Goal: Navigation & Orientation: Find specific page/section

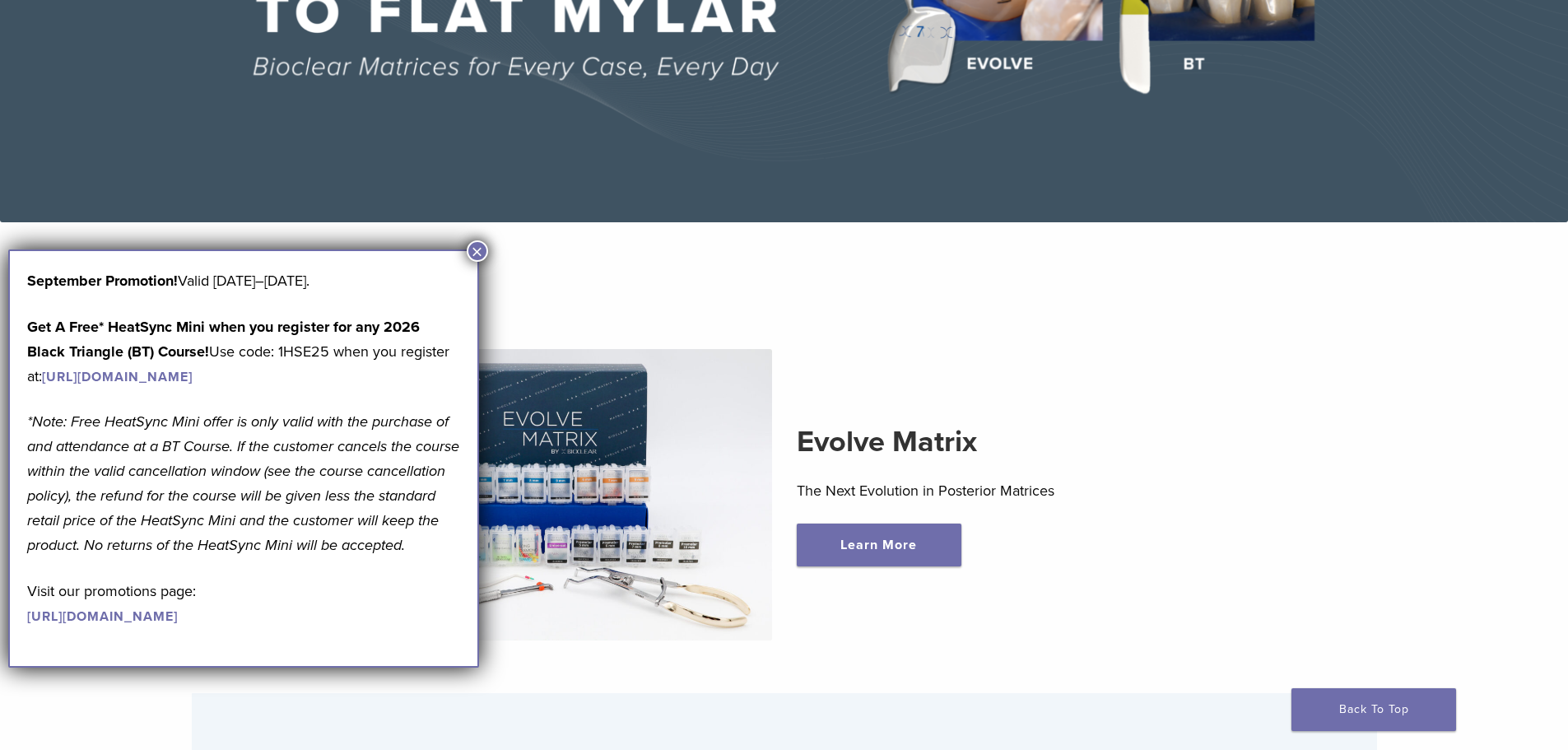
scroll to position [740, 0]
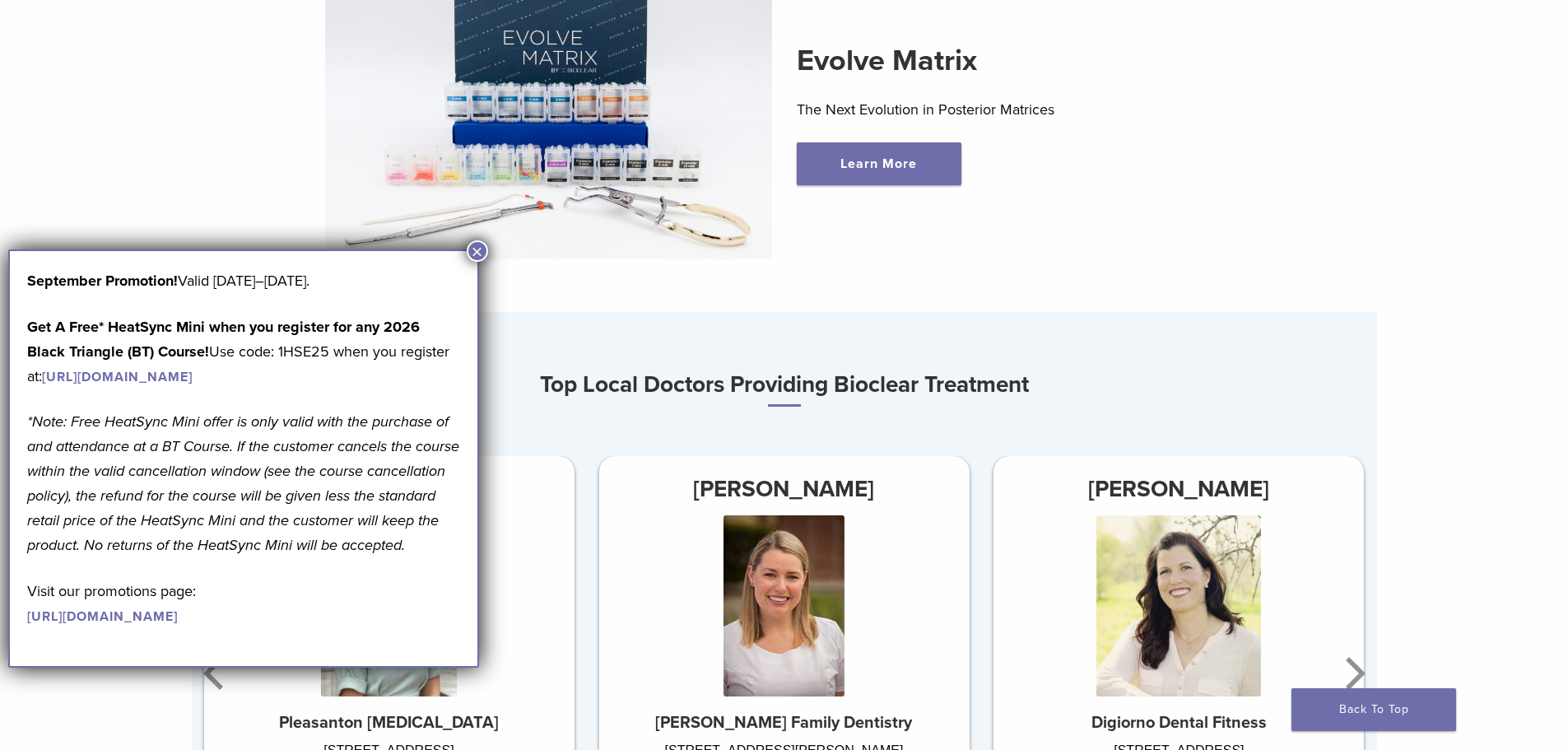
click at [475, 251] on button "×" at bounding box center [477, 251] width 22 height 22
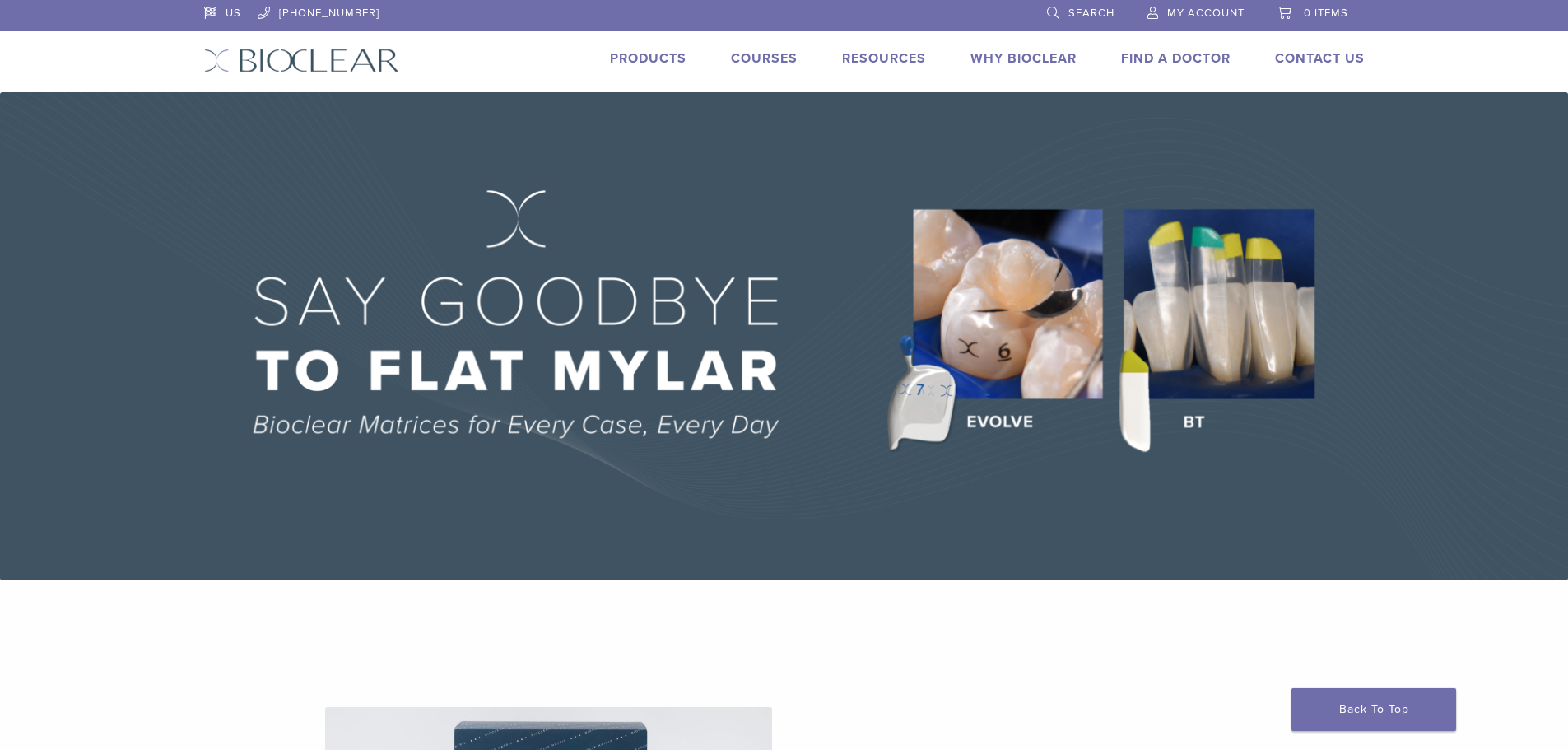
scroll to position [0, 0]
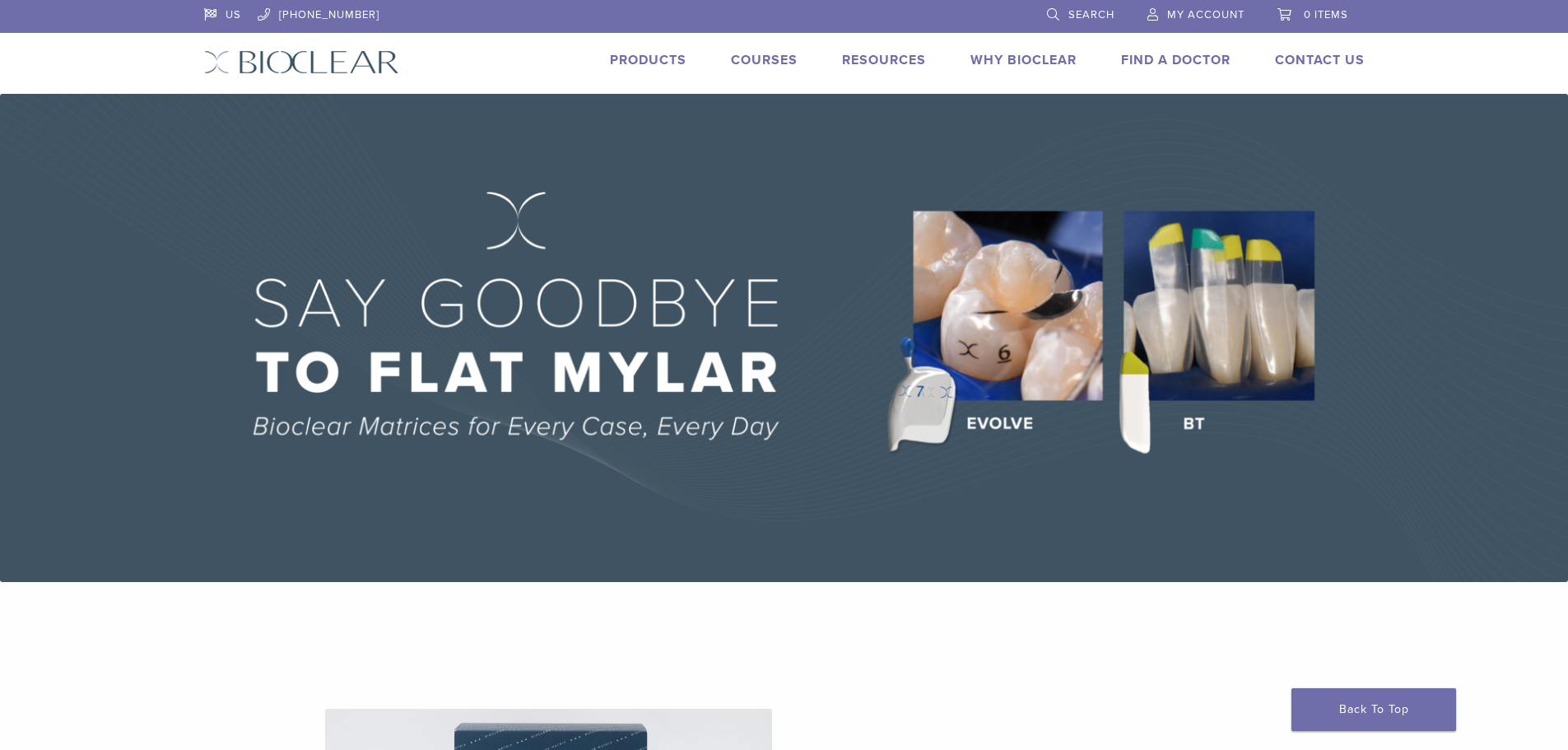
click at [644, 54] on link "Products" at bounding box center [648, 60] width 76 height 17
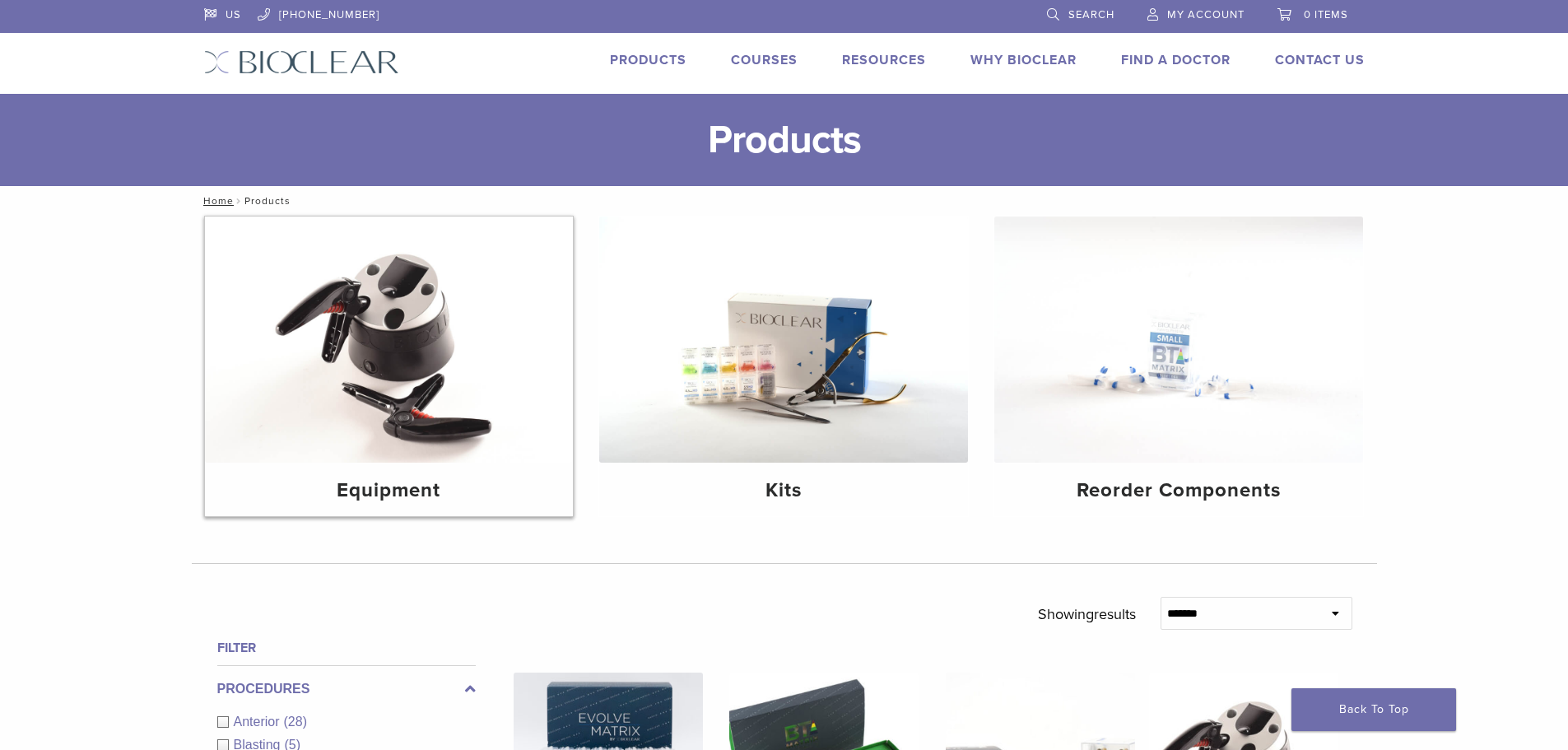
click at [385, 492] on h4 "Equipment" at bounding box center [389, 490] width 342 height 30
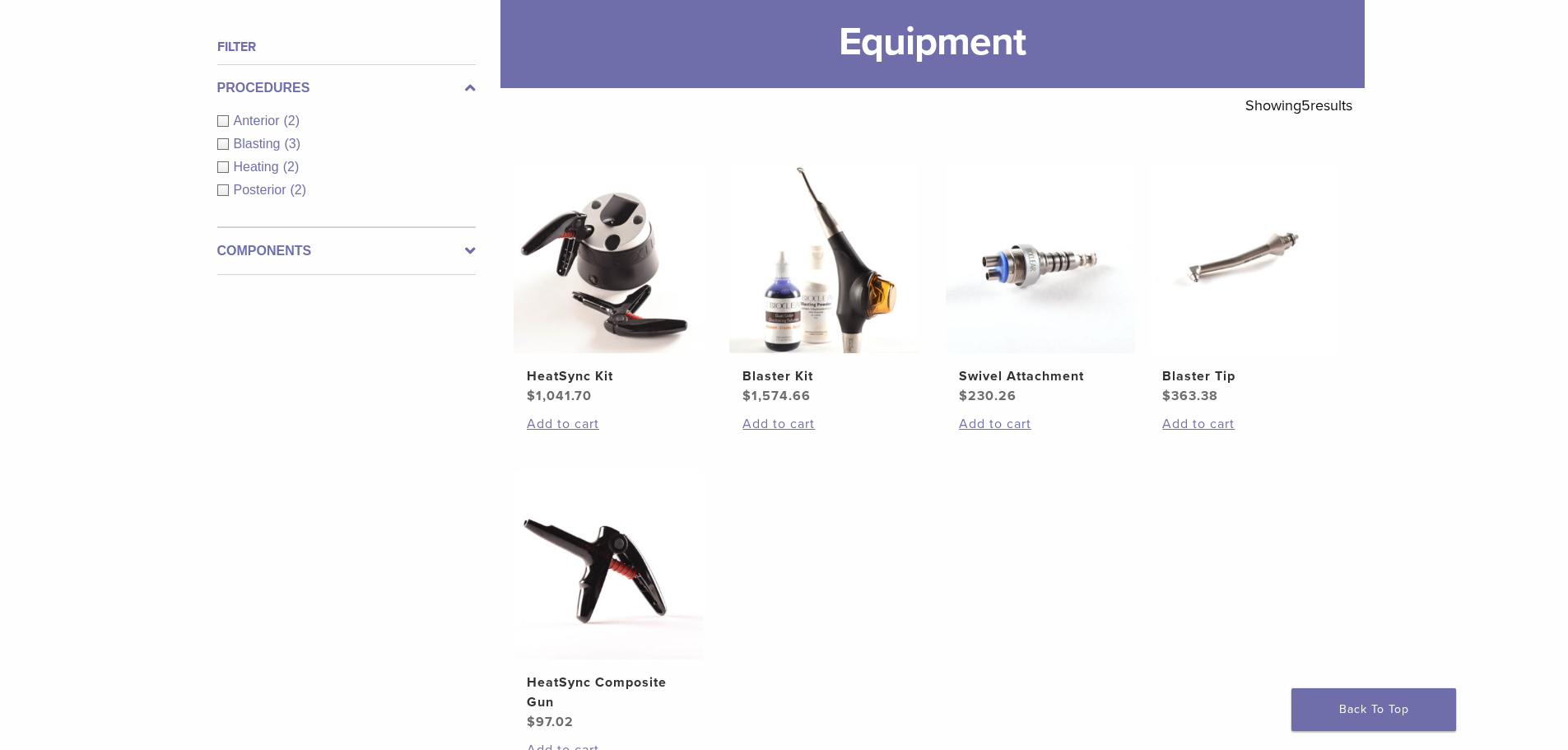
scroll to position [247, 0]
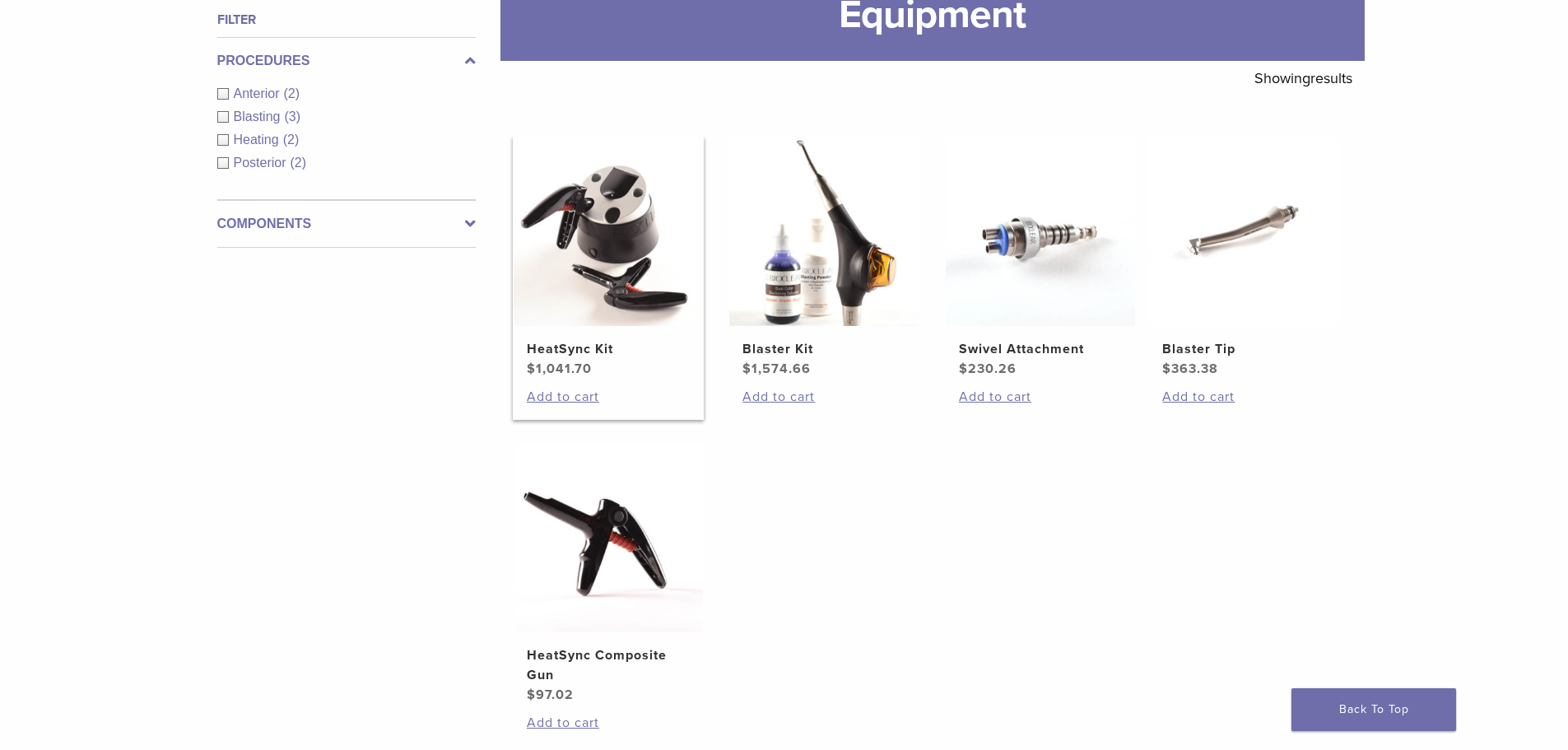
click at [611, 265] on img at bounding box center [608, 231] width 189 height 189
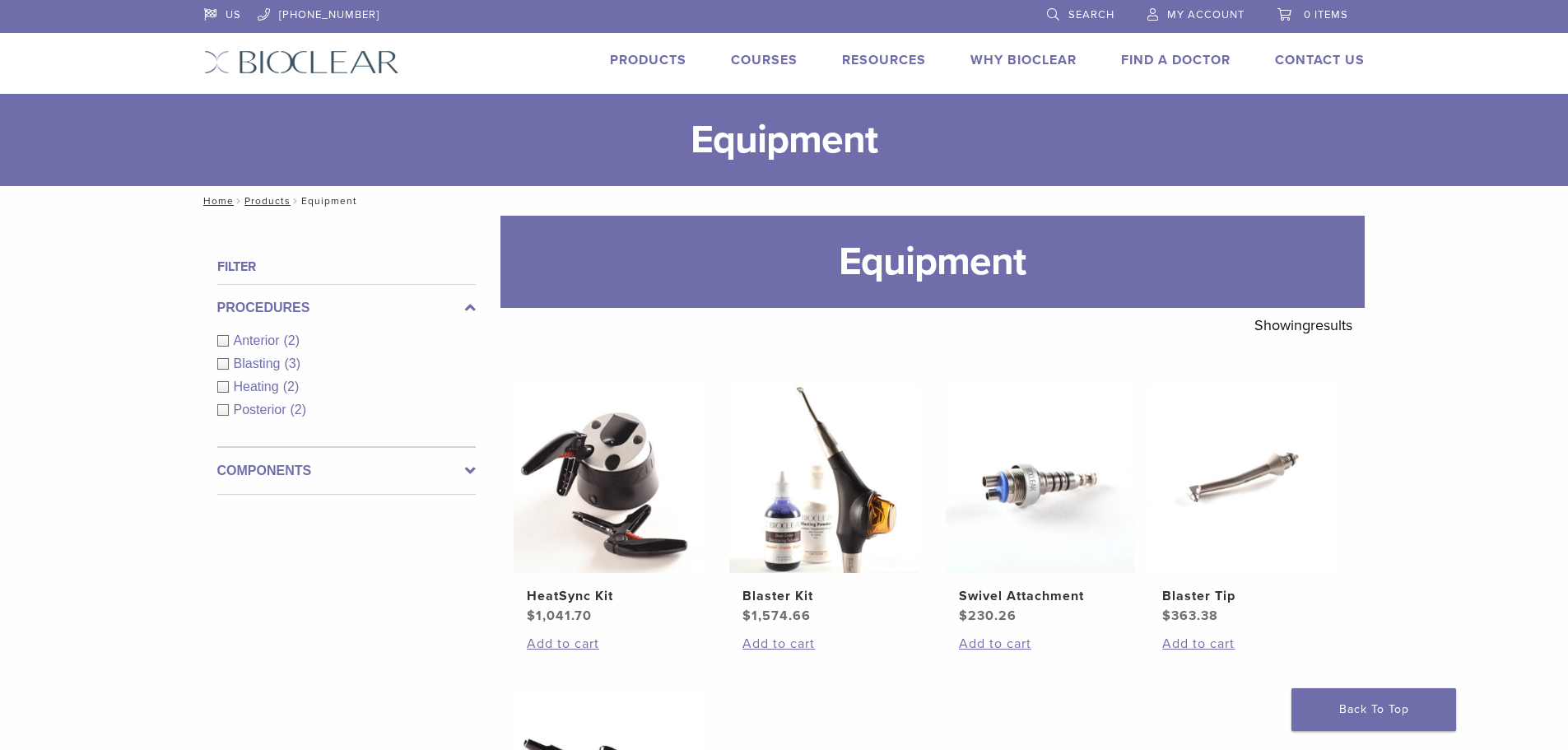
click at [661, 58] on link "Products" at bounding box center [648, 60] width 76 height 17
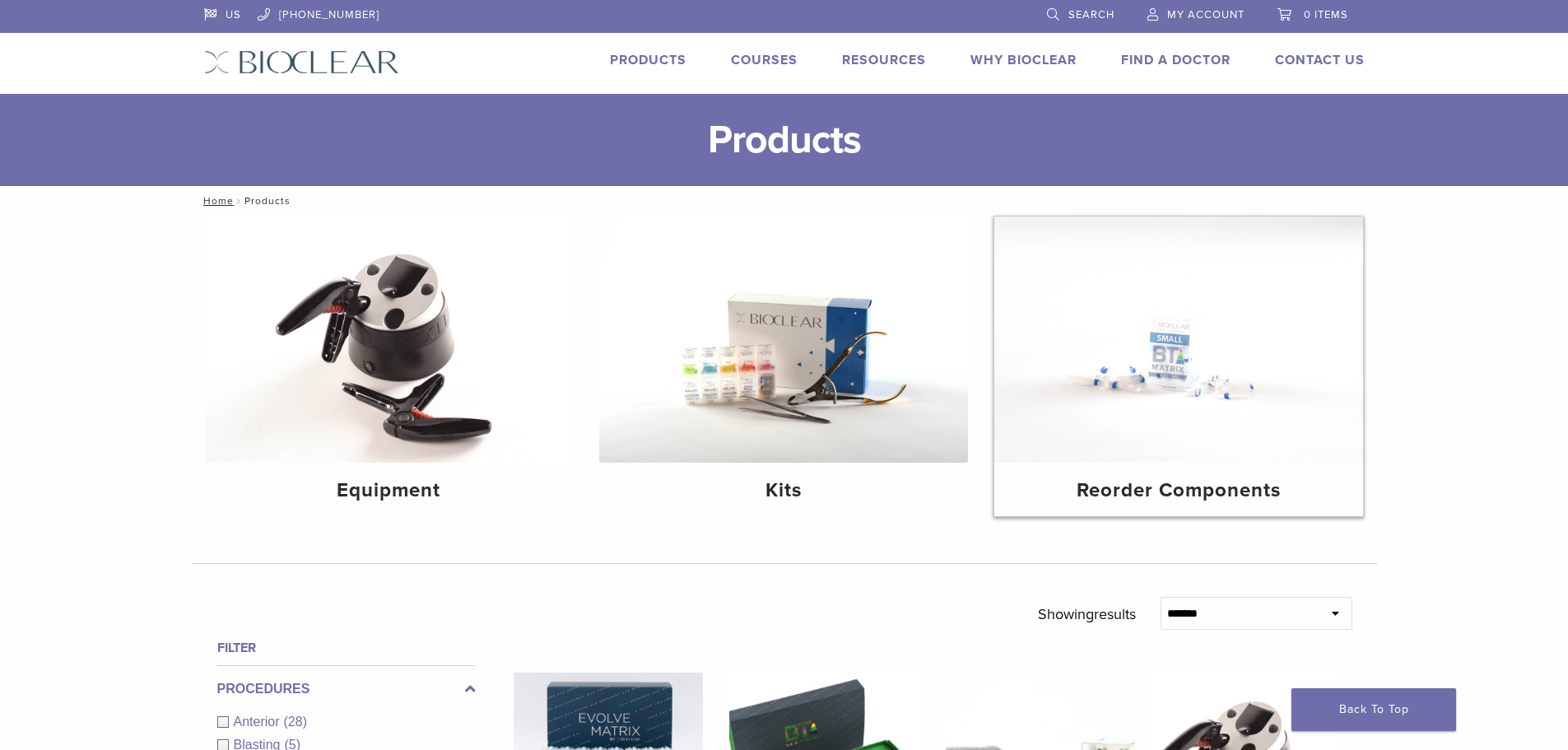
click at [1153, 494] on h4 "Reorder Components" at bounding box center [1179, 490] width 342 height 30
